Goal: Information Seeking & Learning: Learn about a topic

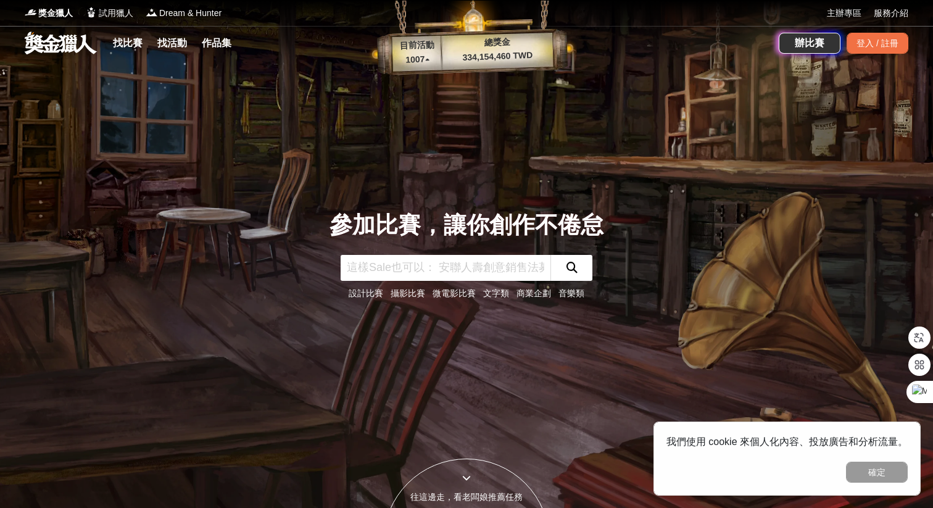
click at [495, 292] on link "文字類" at bounding box center [496, 293] width 26 height 10
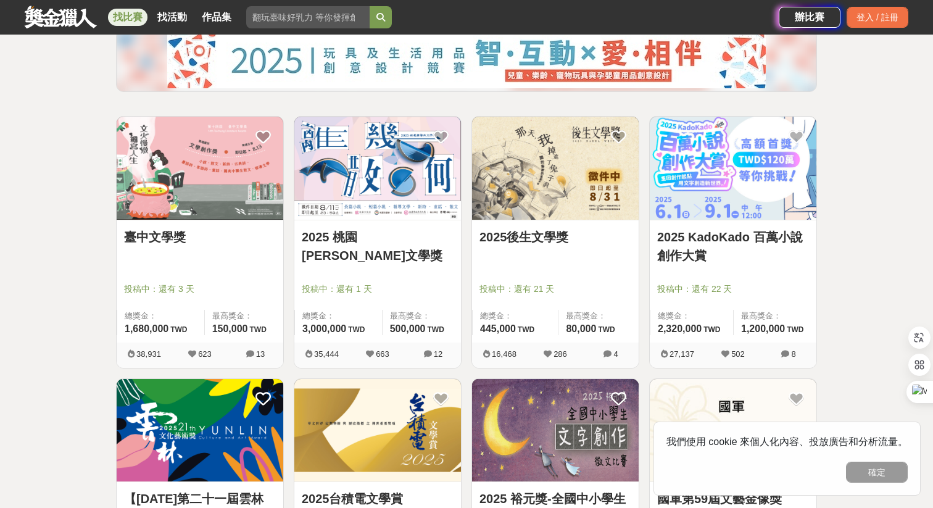
scroll to position [154, 0]
click at [734, 235] on link "2025 KadoKado 百萬小說創作大賞" at bounding box center [733, 245] width 152 height 37
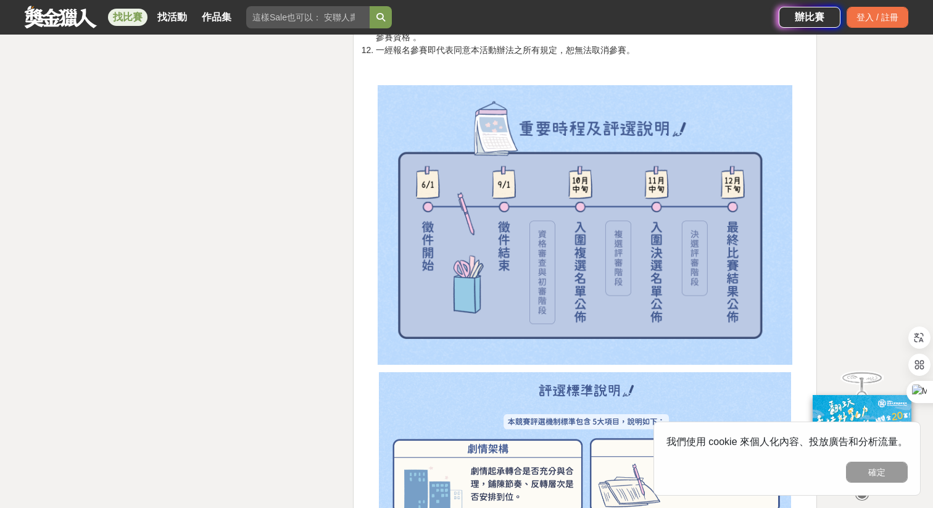
scroll to position [2411, 0]
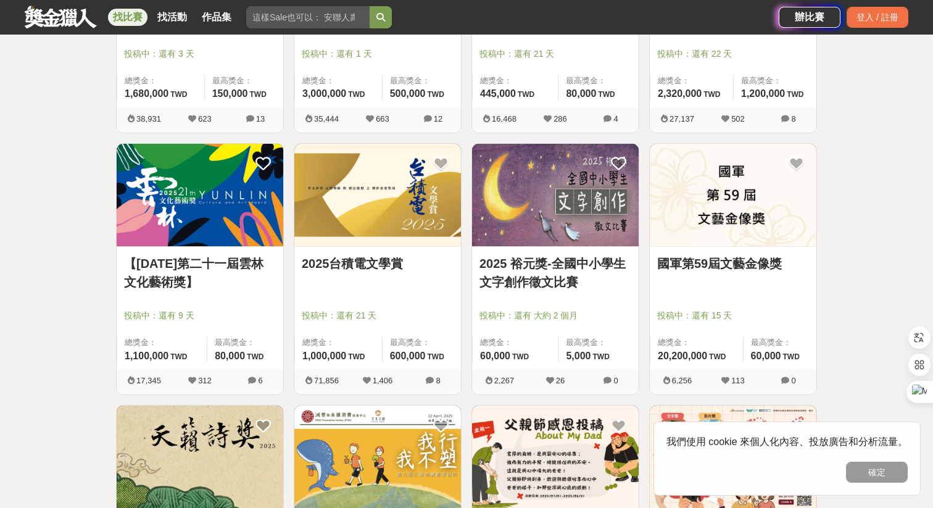
scroll to position [392, 0]
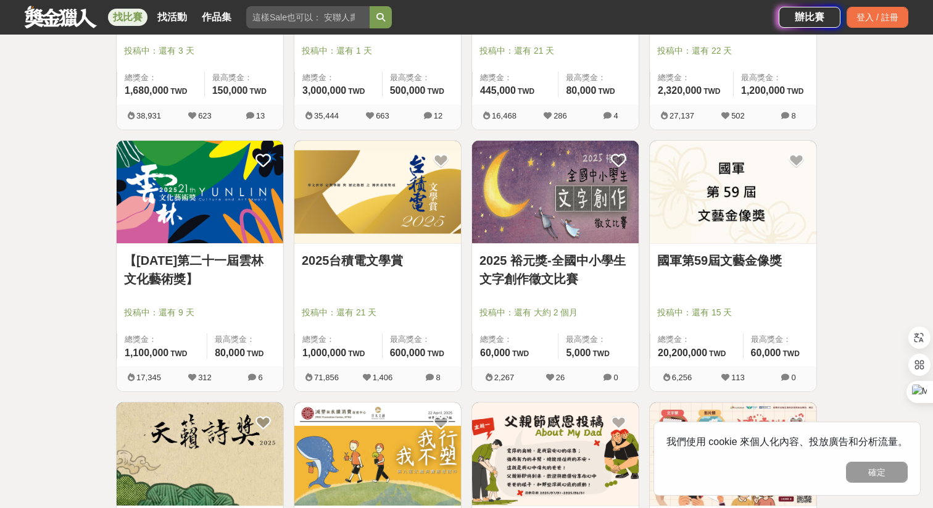
click at [159, 249] on div "【[DATE]第二十一屆雲林文化藝術獎】 投稿中：還有 9 天 總獎金： 1,100,000 110 萬 TWD 最高獎金： 80,000 TWD" at bounding box center [200, 305] width 167 height 122
click at [162, 265] on link "【[DATE]第二十一屆雲林文化藝術獎】" at bounding box center [200, 269] width 152 height 37
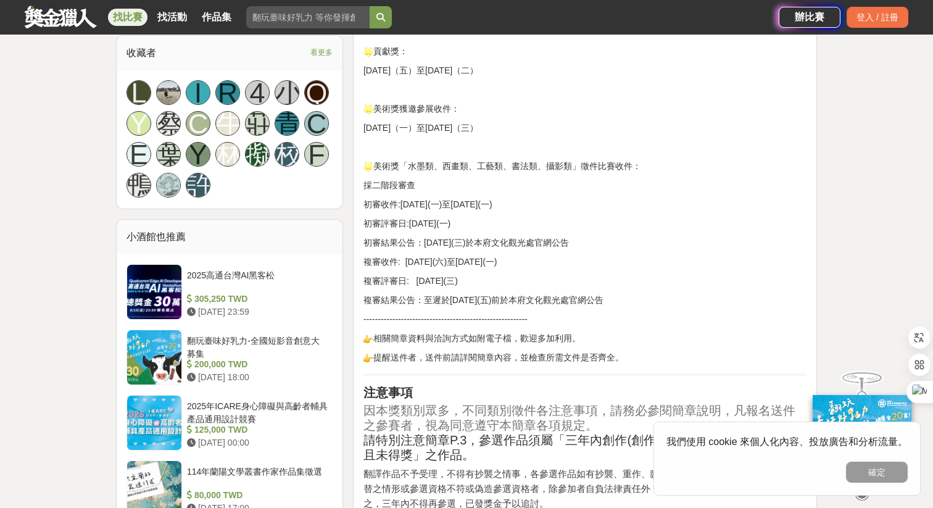
scroll to position [867, 0]
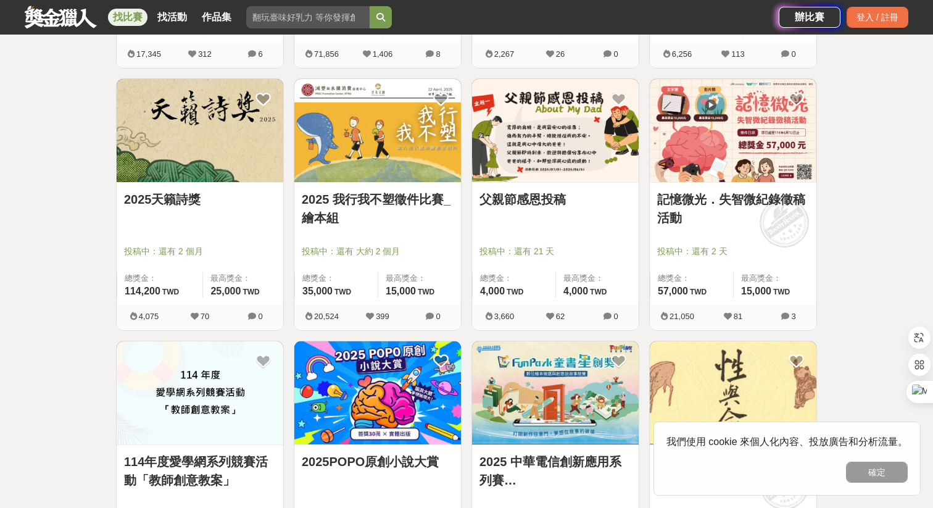
scroll to position [722, 0]
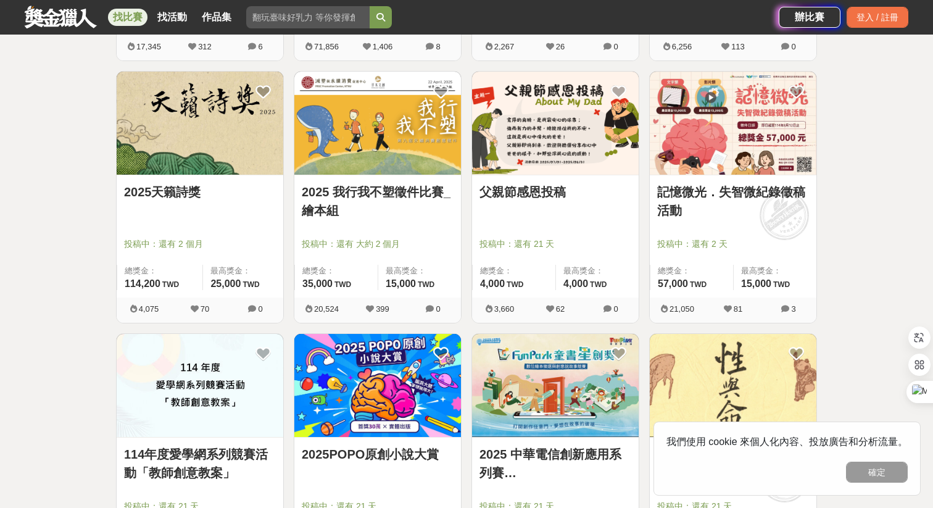
click at [178, 184] on link "2025天籟詩獎" at bounding box center [200, 192] width 152 height 19
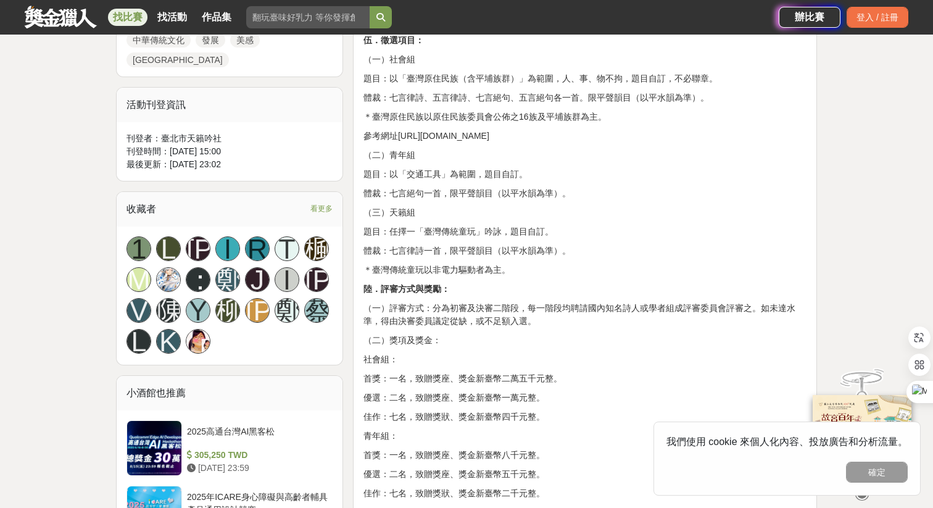
scroll to position [729, 0]
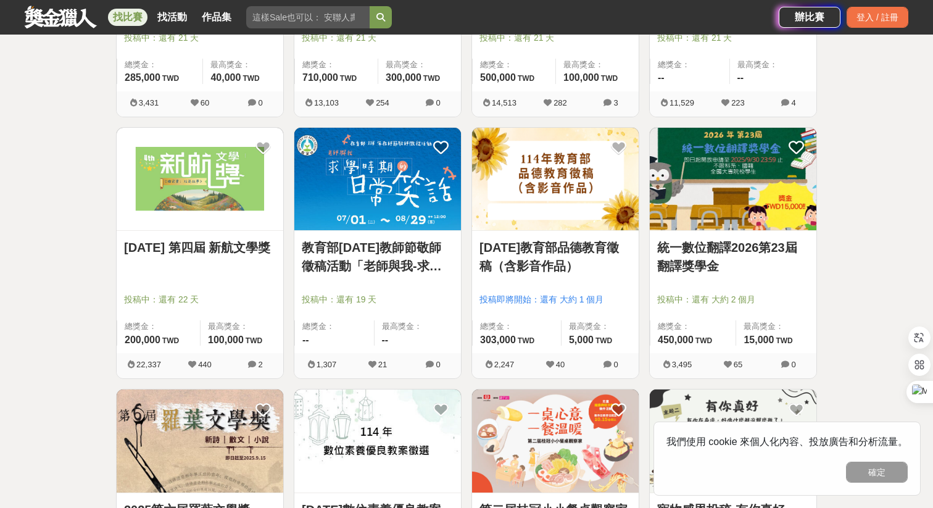
scroll to position [1191, 0]
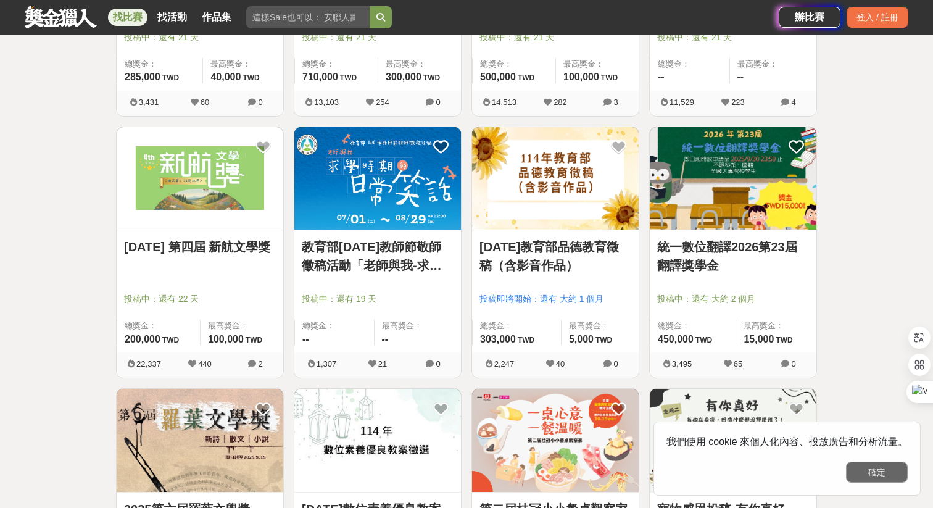
click at [867, 473] on button "確定" at bounding box center [877, 471] width 62 height 21
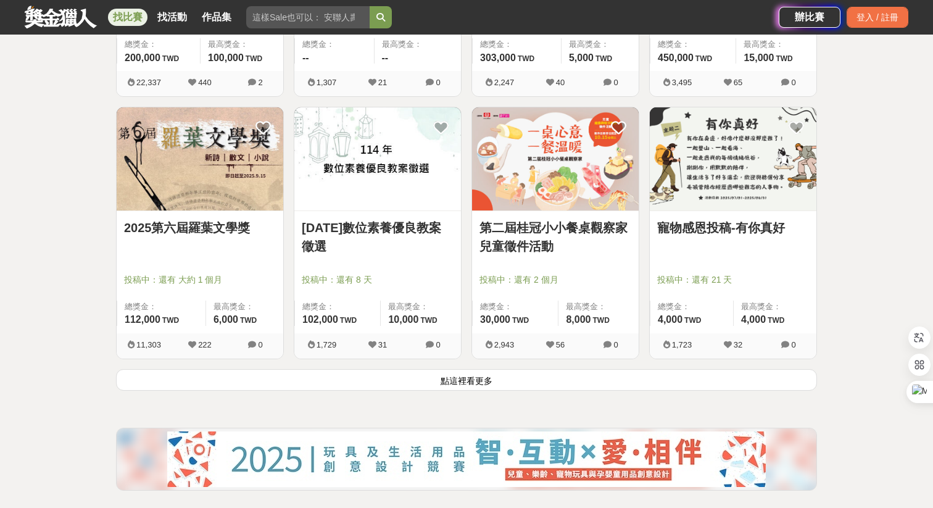
scroll to position [1482, 0]
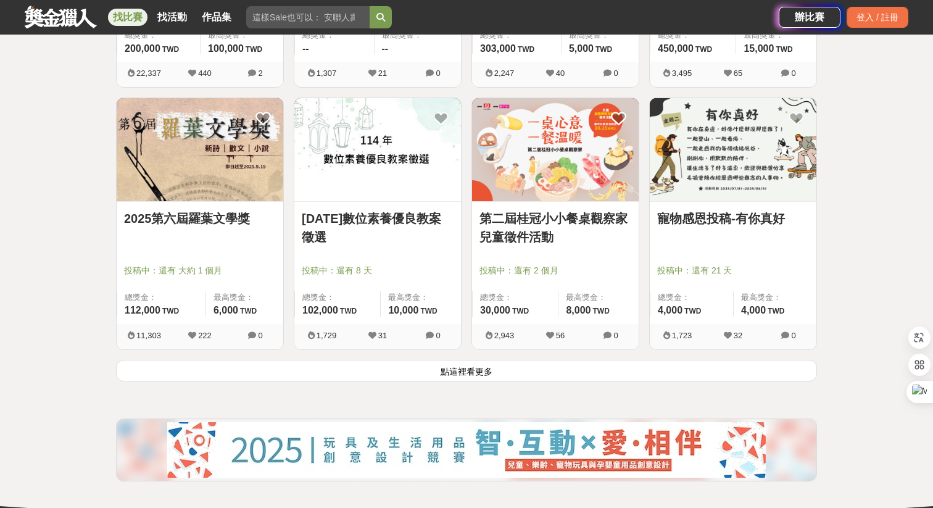
click at [463, 379] on button "點這裡看更多" at bounding box center [466, 371] width 701 height 22
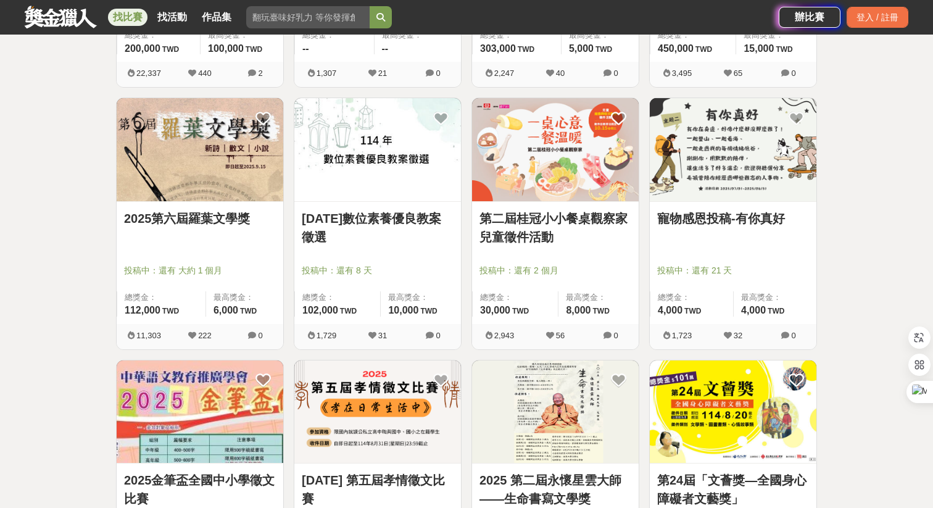
click at [201, 219] on link "2025第六屆羅葉文學獎" at bounding box center [200, 218] width 152 height 19
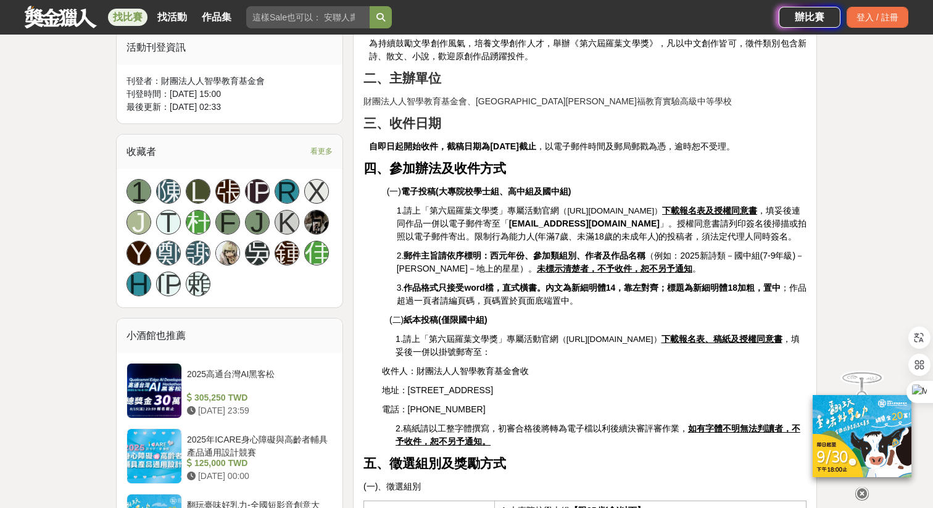
scroll to position [681, 0]
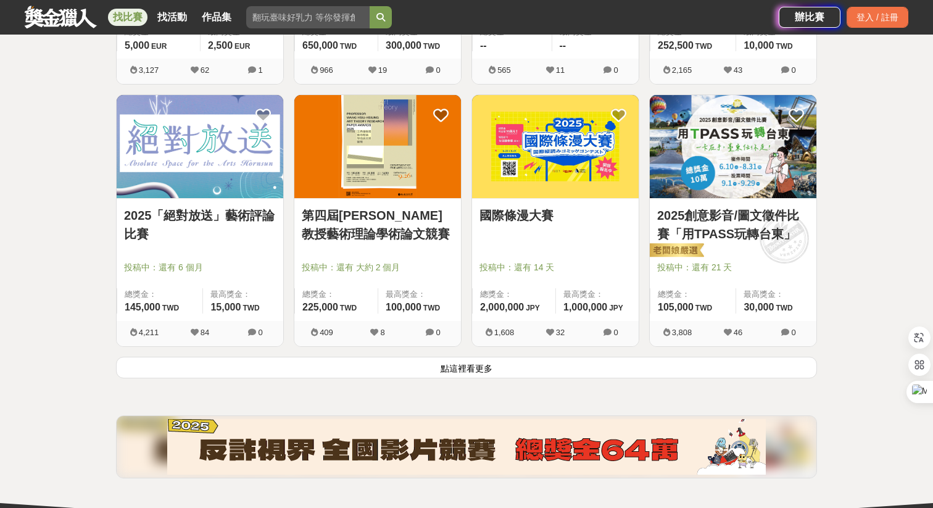
scroll to position [3060, 0]
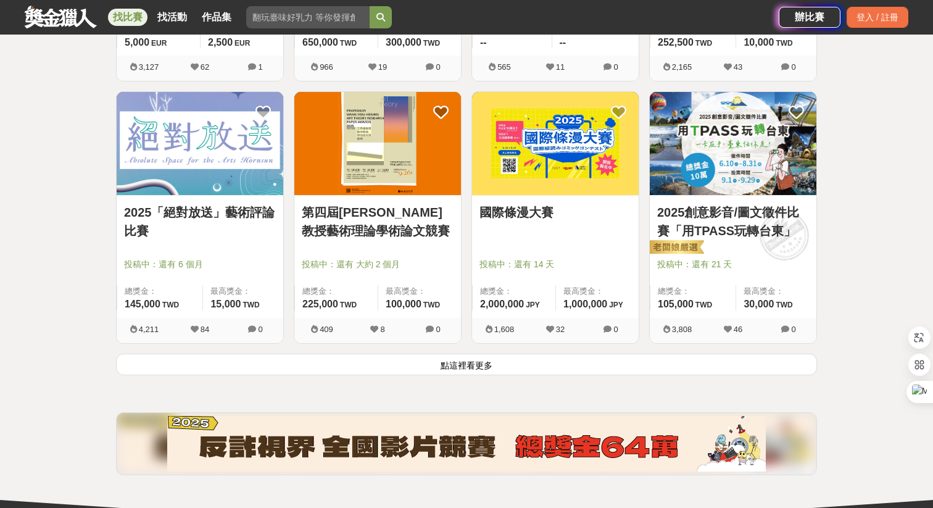
click at [490, 371] on button "點這裡看更多" at bounding box center [466, 365] width 701 height 22
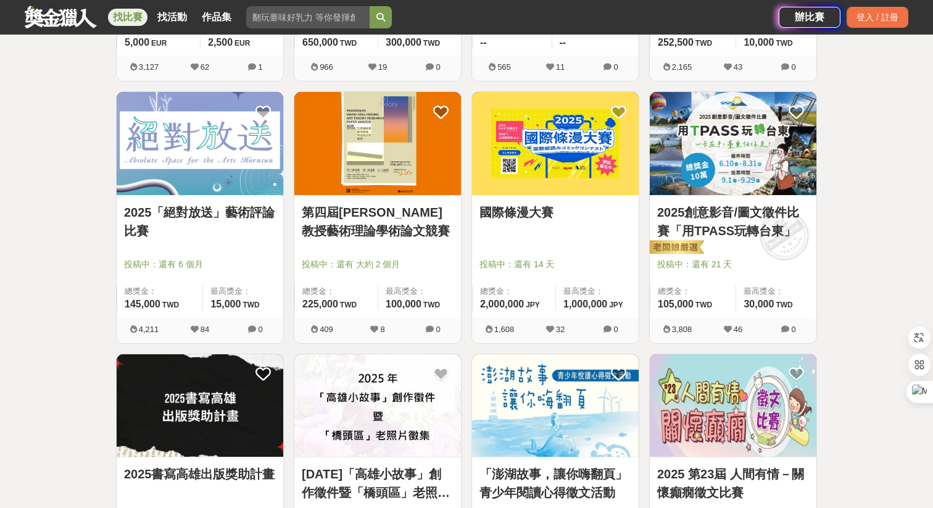
click at [772, 206] on link "2025創意影音/圖文徵件比賽「用TPASS玩轉台東」" at bounding box center [733, 221] width 152 height 37
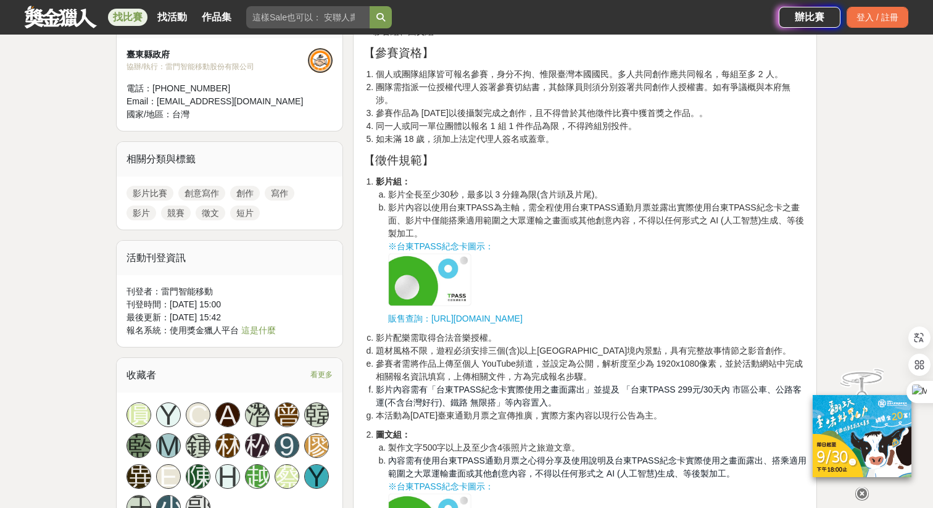
scroll to position [920, 0]
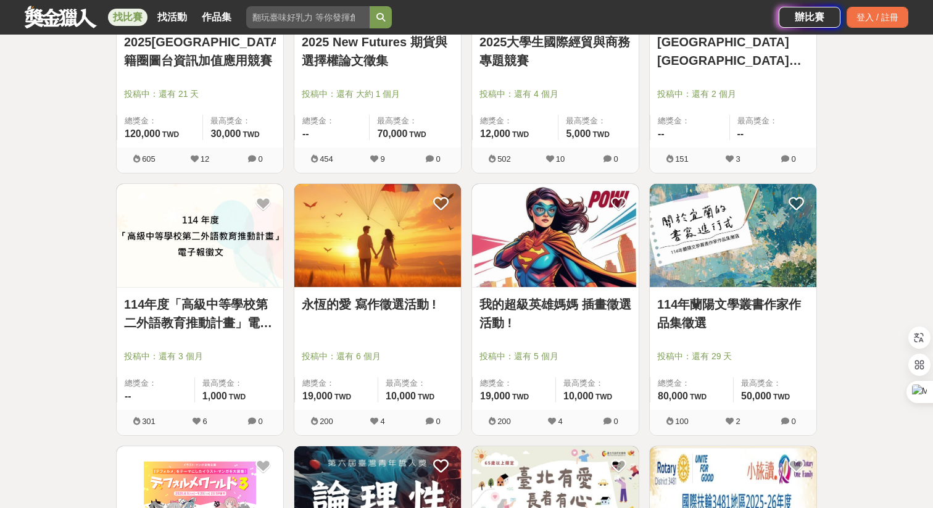
scroll to position [3765, 0]
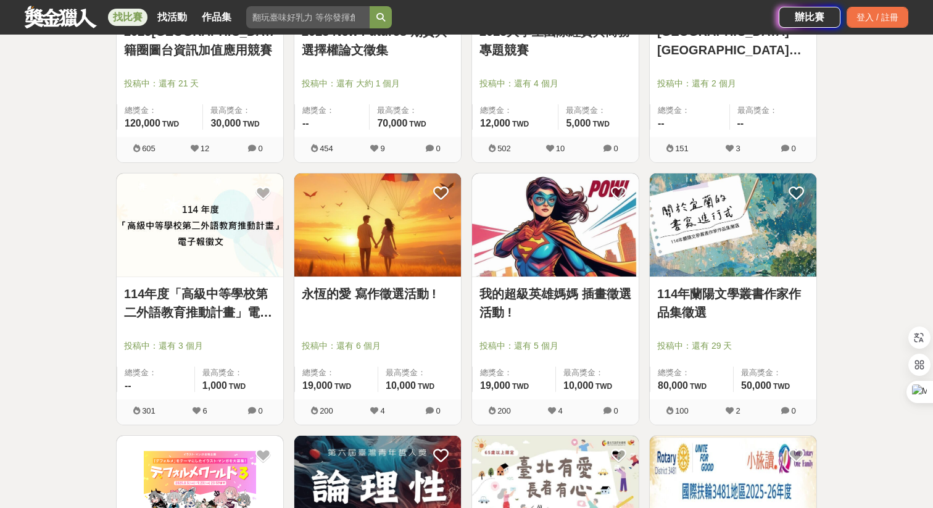
click at [416, 289] on link "永恆的愛 寫作徵選活動 !" at bounding box center [378, 293] width 152 height 19
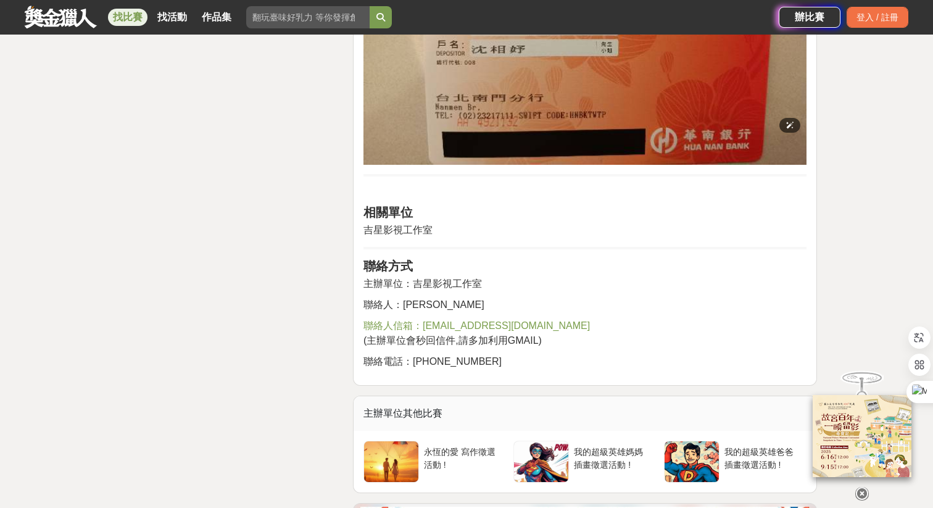
scroll to position [1933, 0]
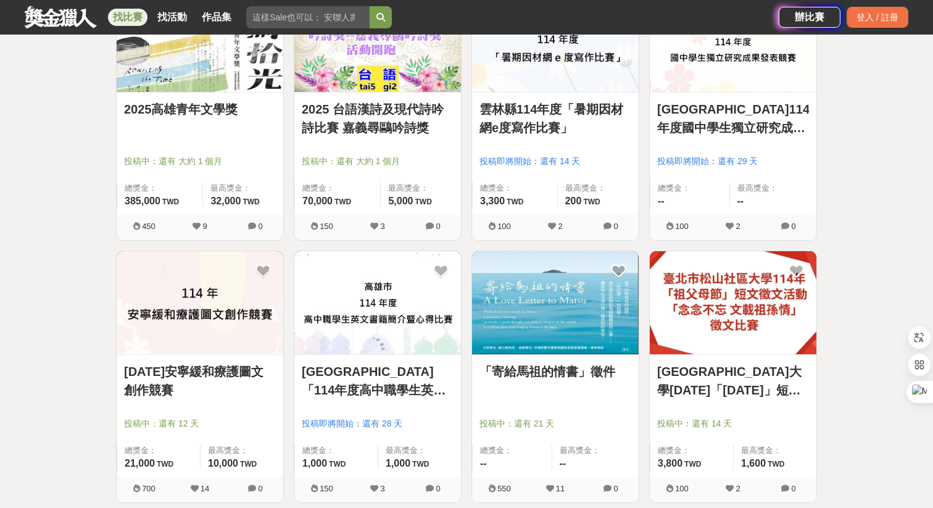
scroll to position [4672, 0]
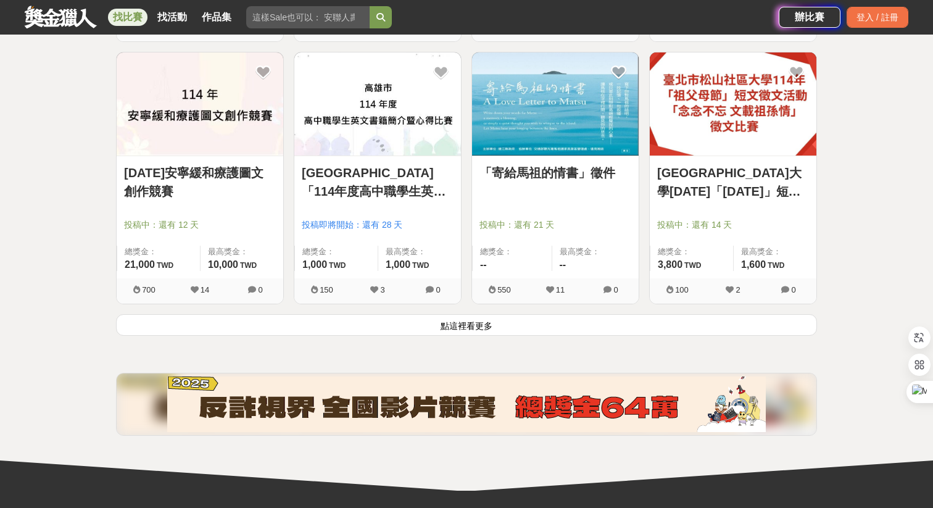
click at [539, 328] on button "點這裡看更多" at bounding box center [466, 325] width 701 height 22
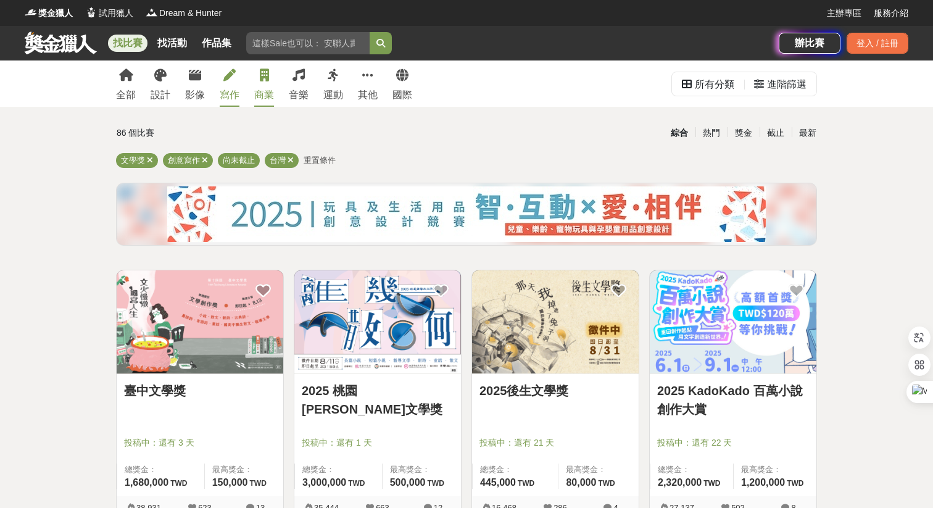
click at [260, 81] on icon at bounding box center [264, 75] width 9 height 12
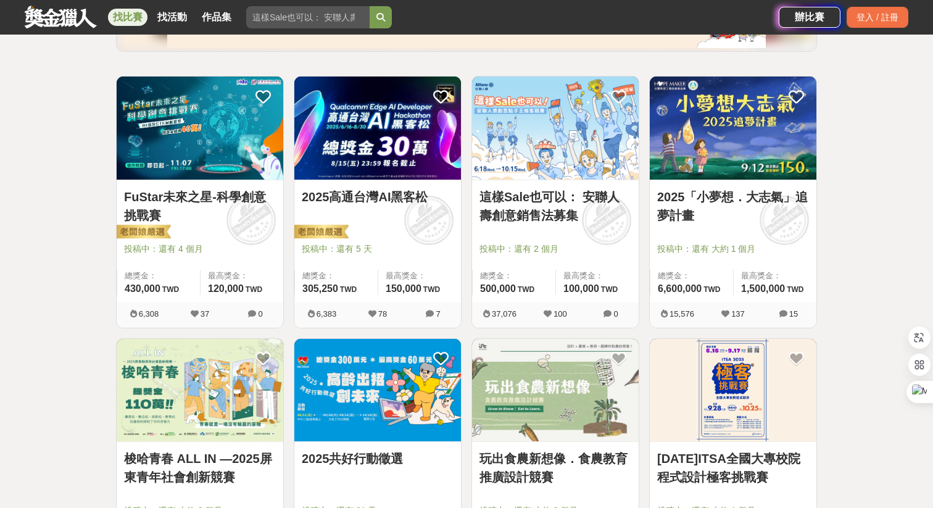
scroll to position [194, 0]
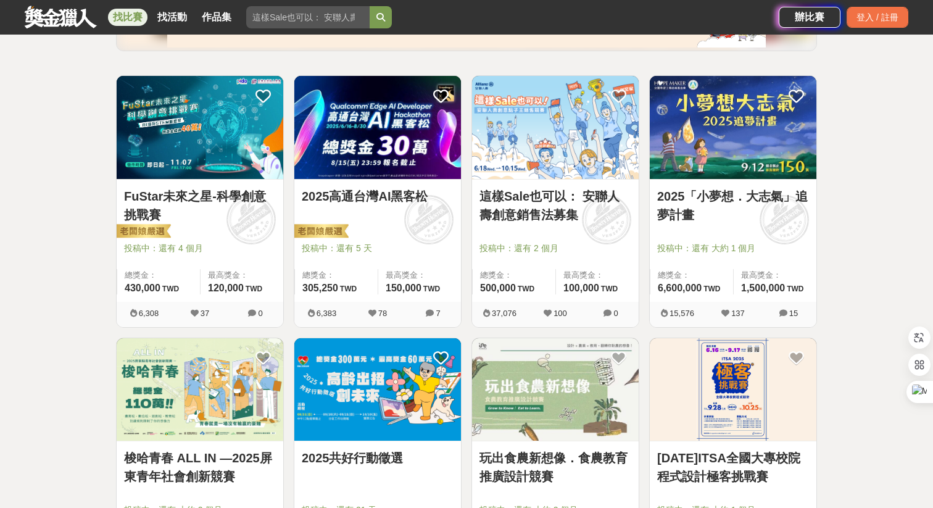
click at [774, 190] on link "2025「小夢想．大志氣」追夢計畫" at bounding box center [733, 205] width 152 height 37
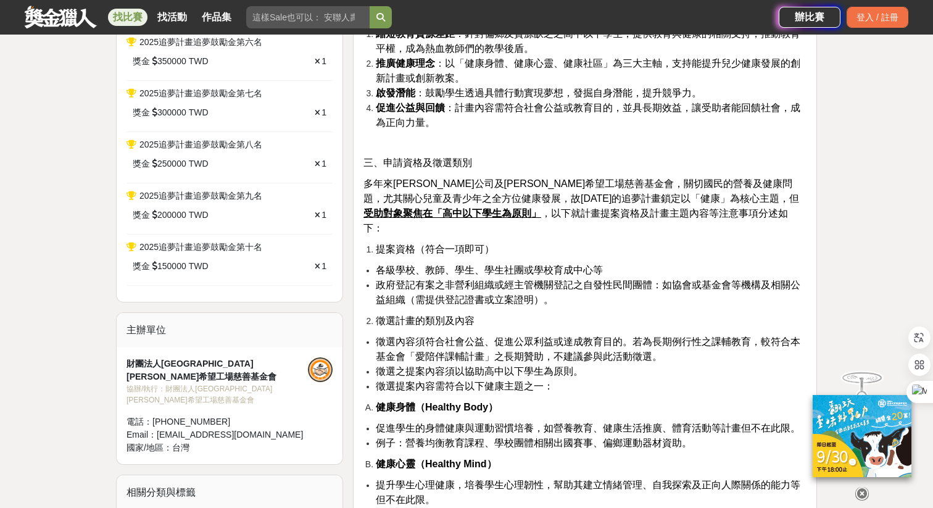
scroll to position [622, 0]
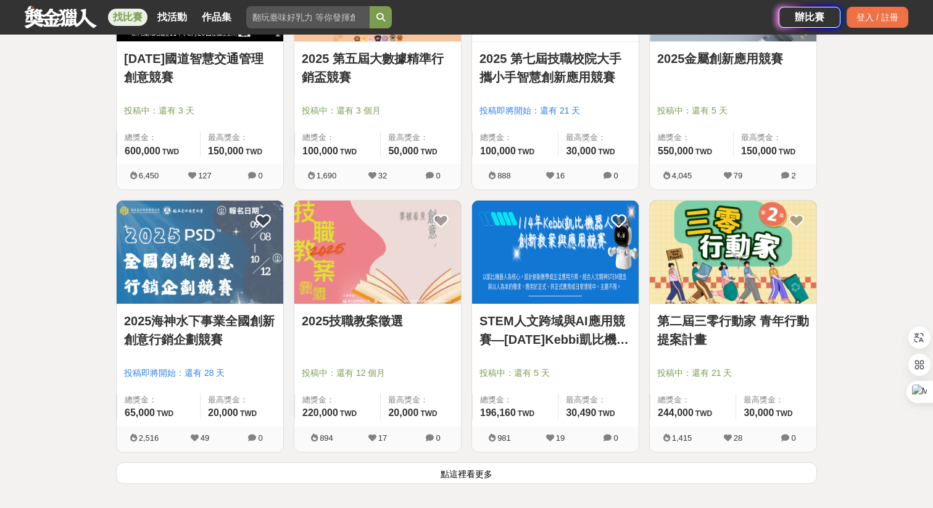
scroll to position [1380, 0]
click at [461, 481] on button "點這裡看更多" at bounding box center [466, 472] width 701 height 22
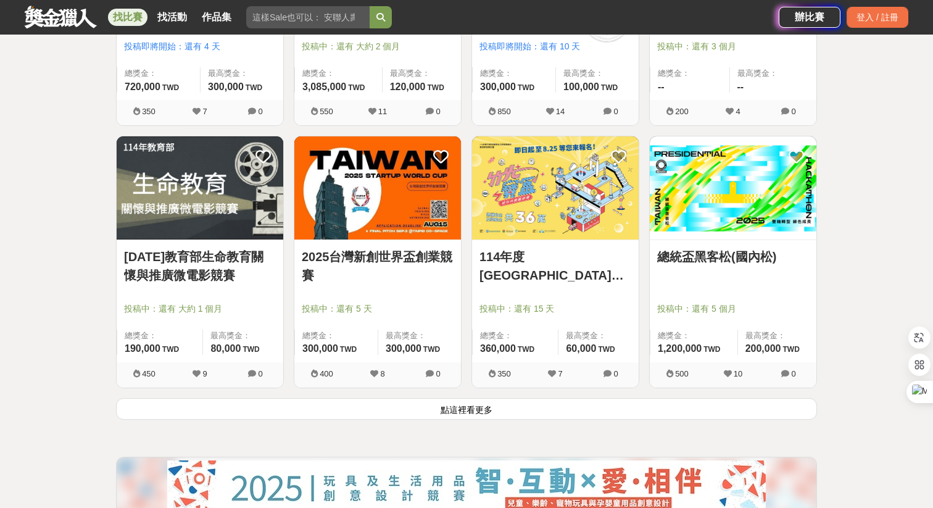
scroll to position [3047, 0]
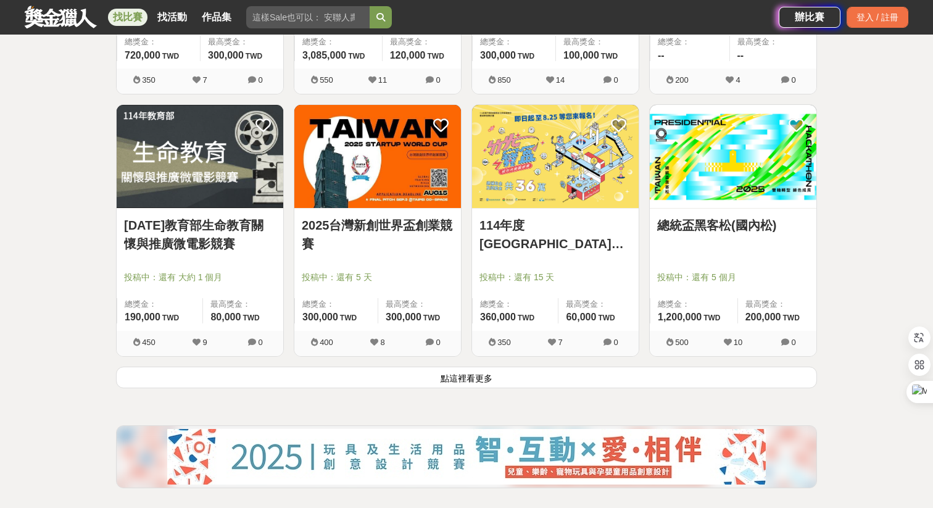
click at [511, 381] on button "點這裡看更多" at bounding box center [466, 377] width 701 height 22
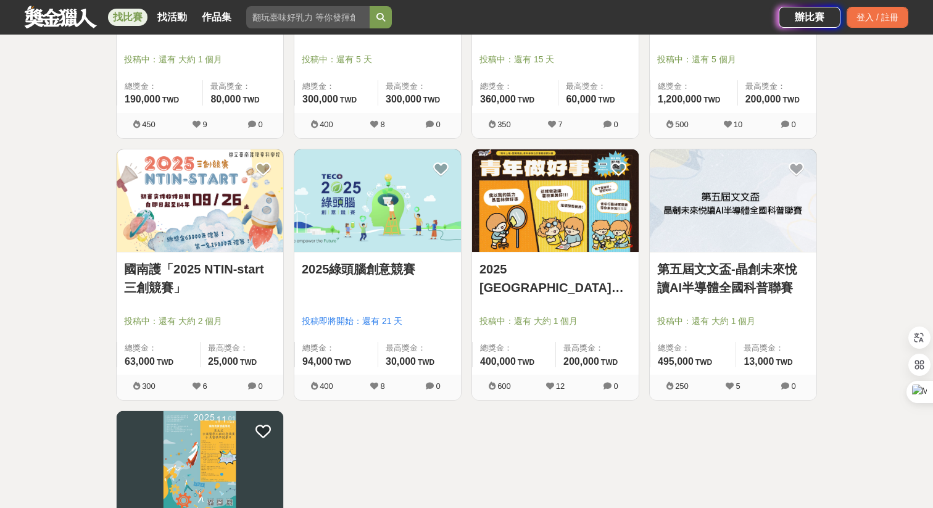
scroll to position [3269, 0]
